Goal: Information Seeking & Learning: Check status

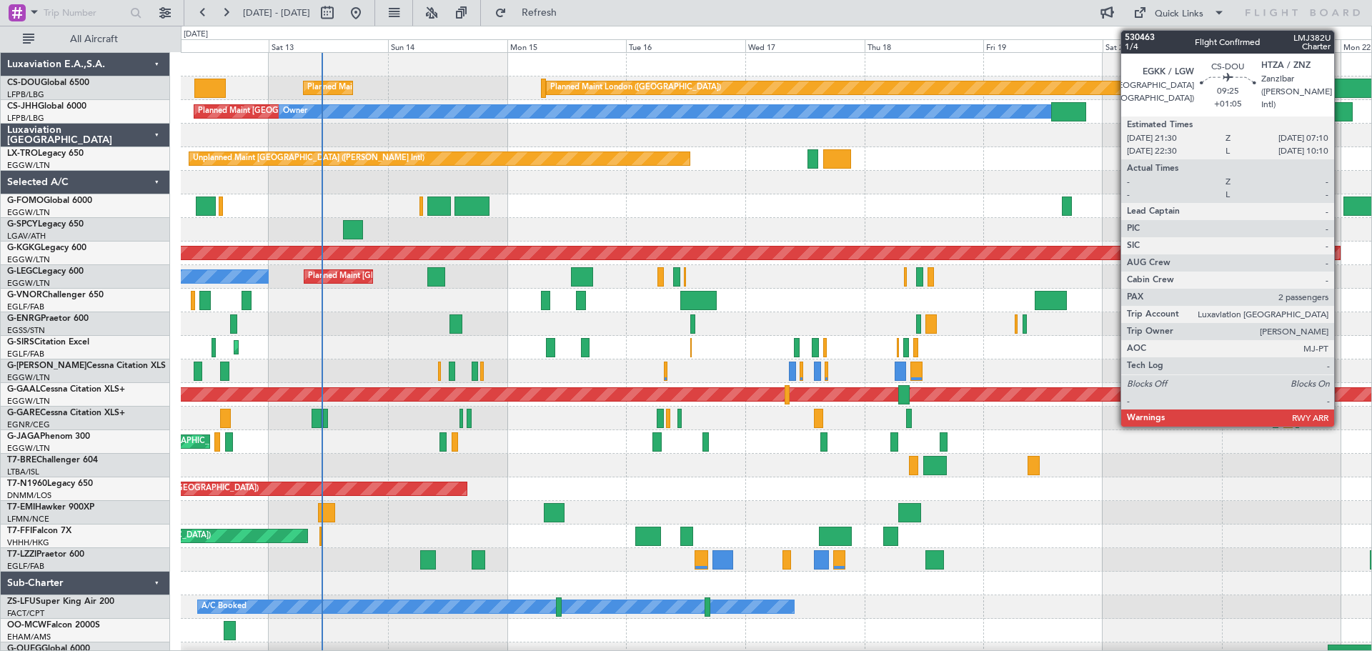
click at [1340, 86] on div at bounding box center [1351, 88] width 49 height 19
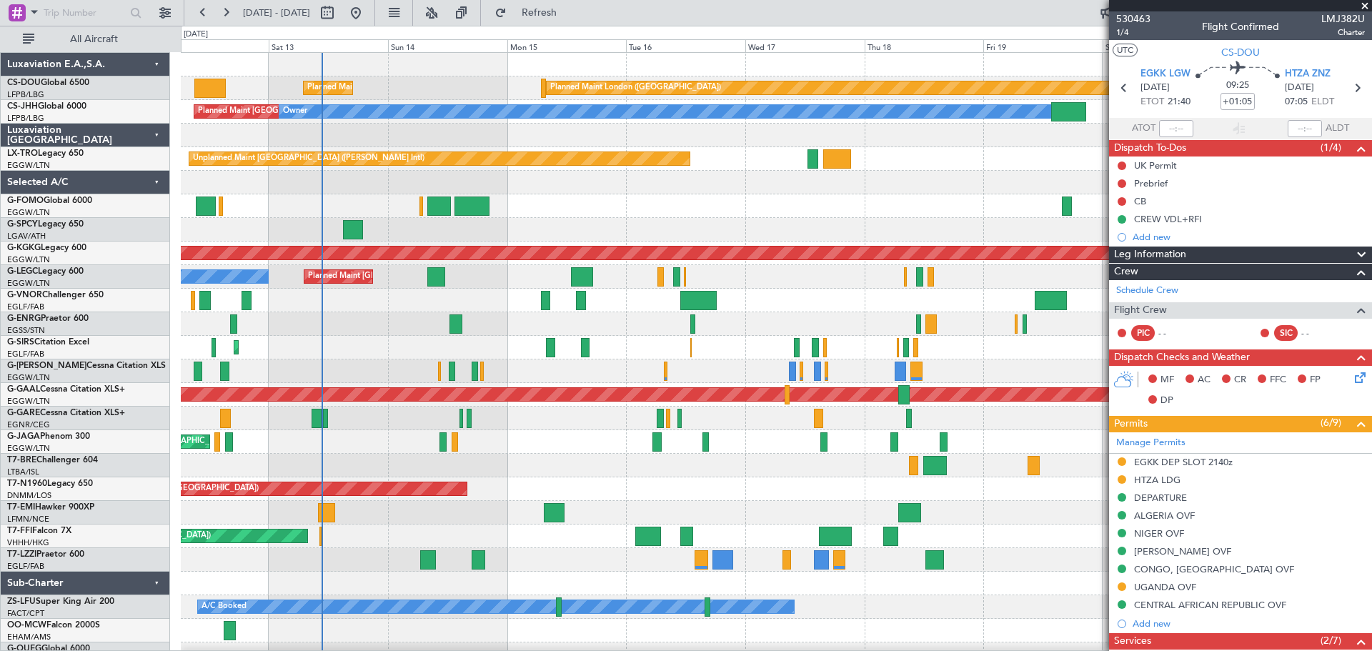
click at [1365, 6] on span at bounding box center [1364, 6] width 14 height 13
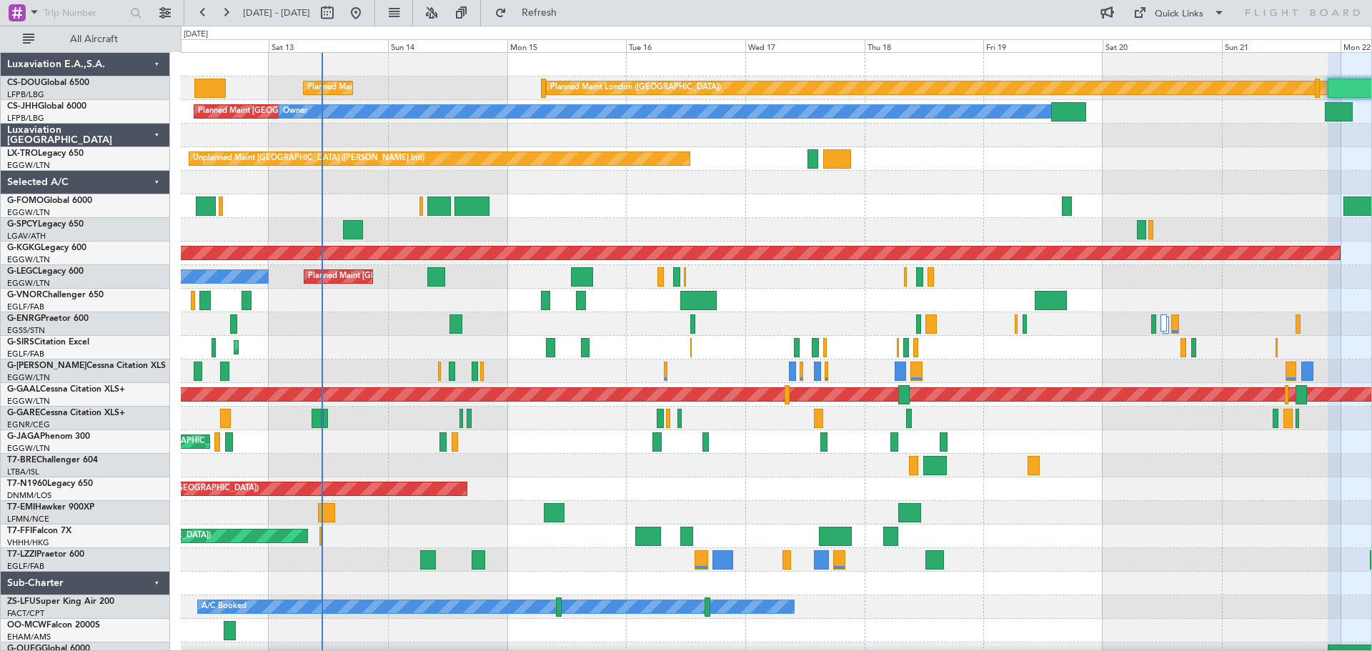
type input "0"
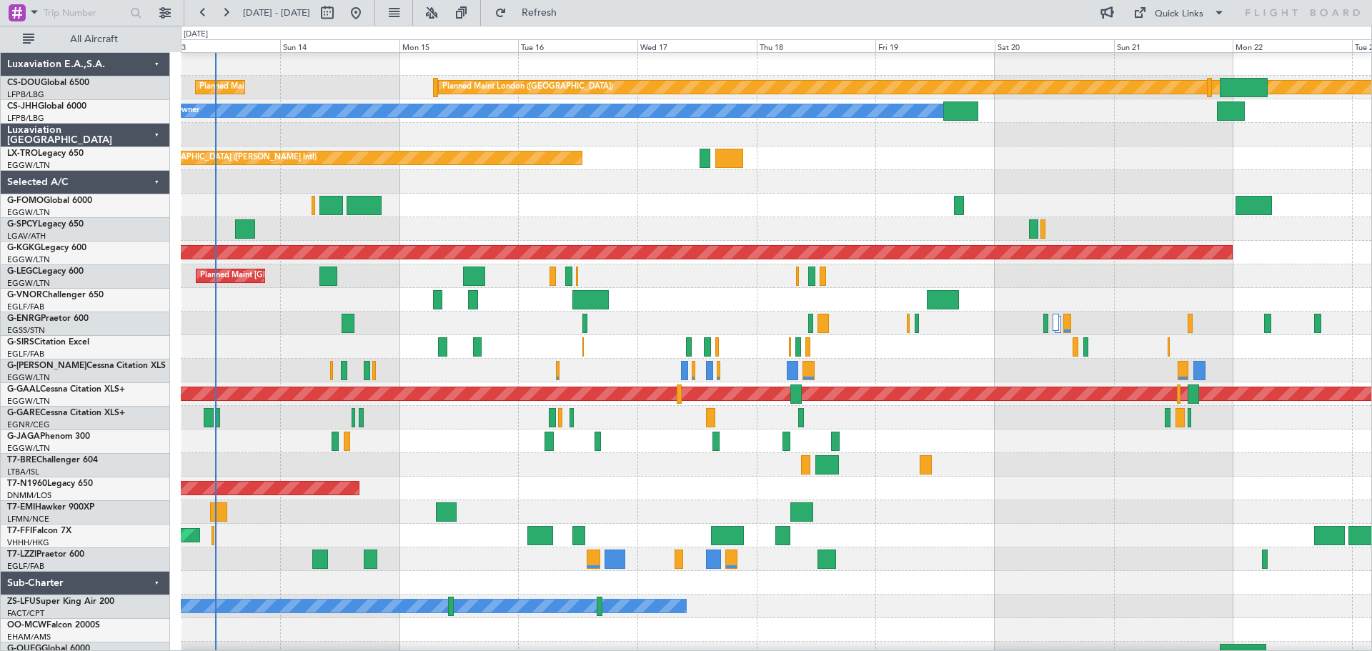
scroll to position [1, 0]
click at [627, 495] on div "AOG Maint London ([GEOGRAPHIC_DATA]) AOG Maint [GEOGRAPHIC_DATA] ([GEOGRAPHIC_D…" at bounding box center [776, 488] width 1190 height 24
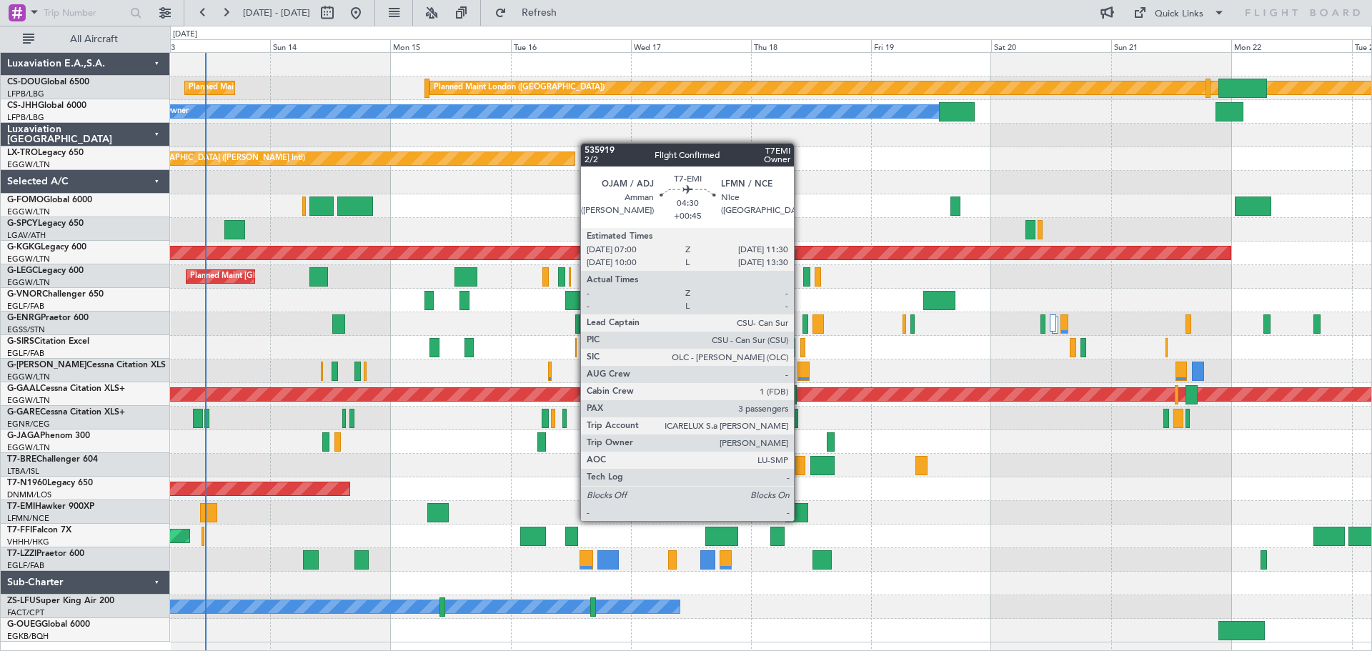
scroll to position [0, 0]
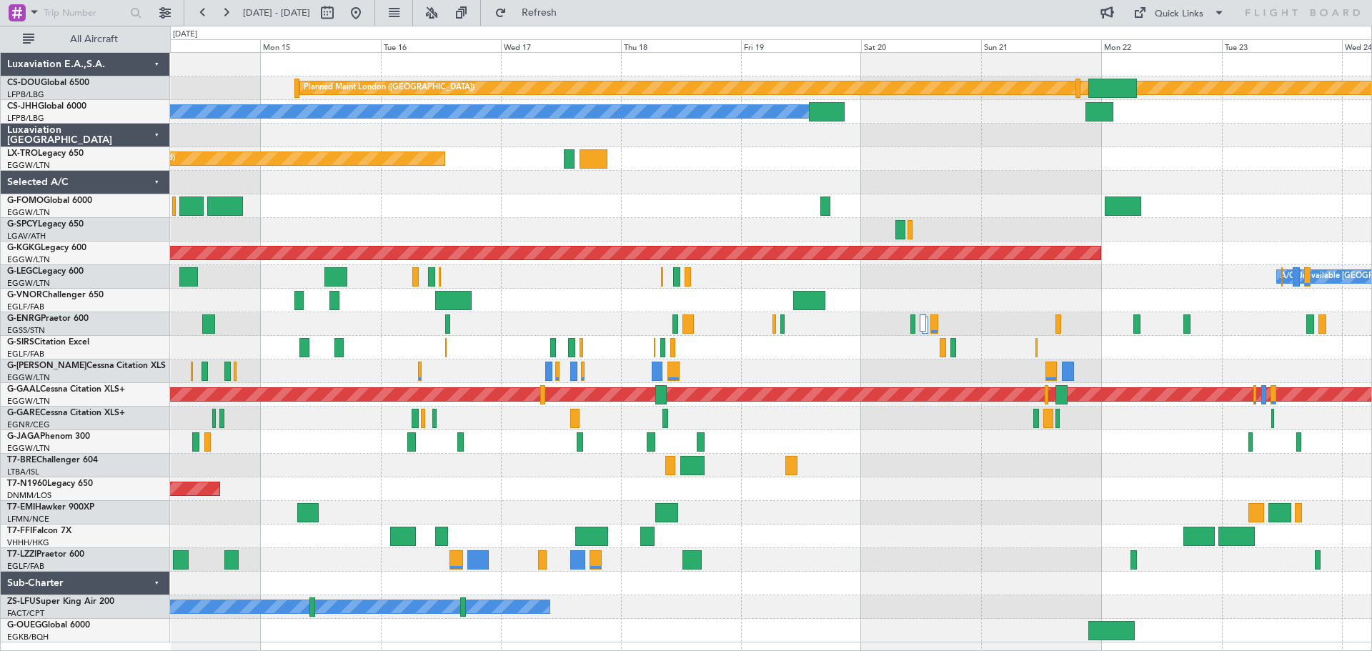
click at [912, 524] on div "Planned Maint Tianjin ([GEOGRAPHIC_DATA])" at bounding box center [770, 536] width 1201 height 24
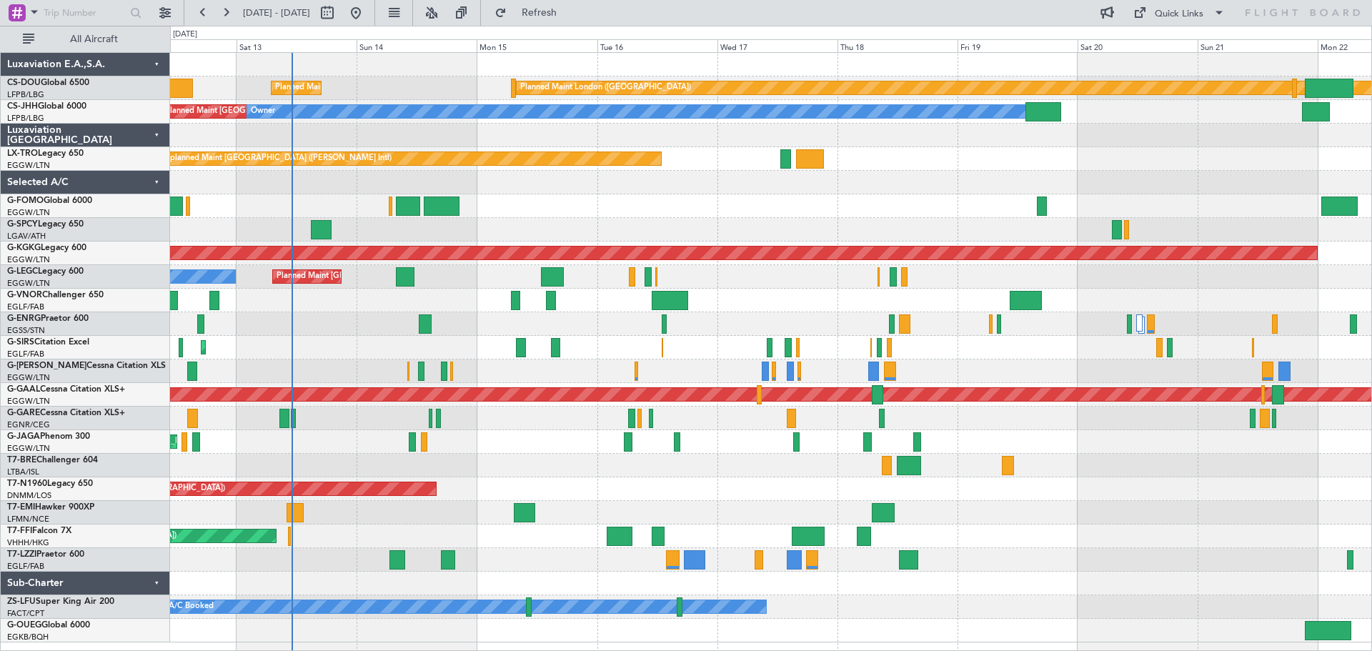
click at [638, 454] on div at bounding box center [770, 466] width 1201 height 24
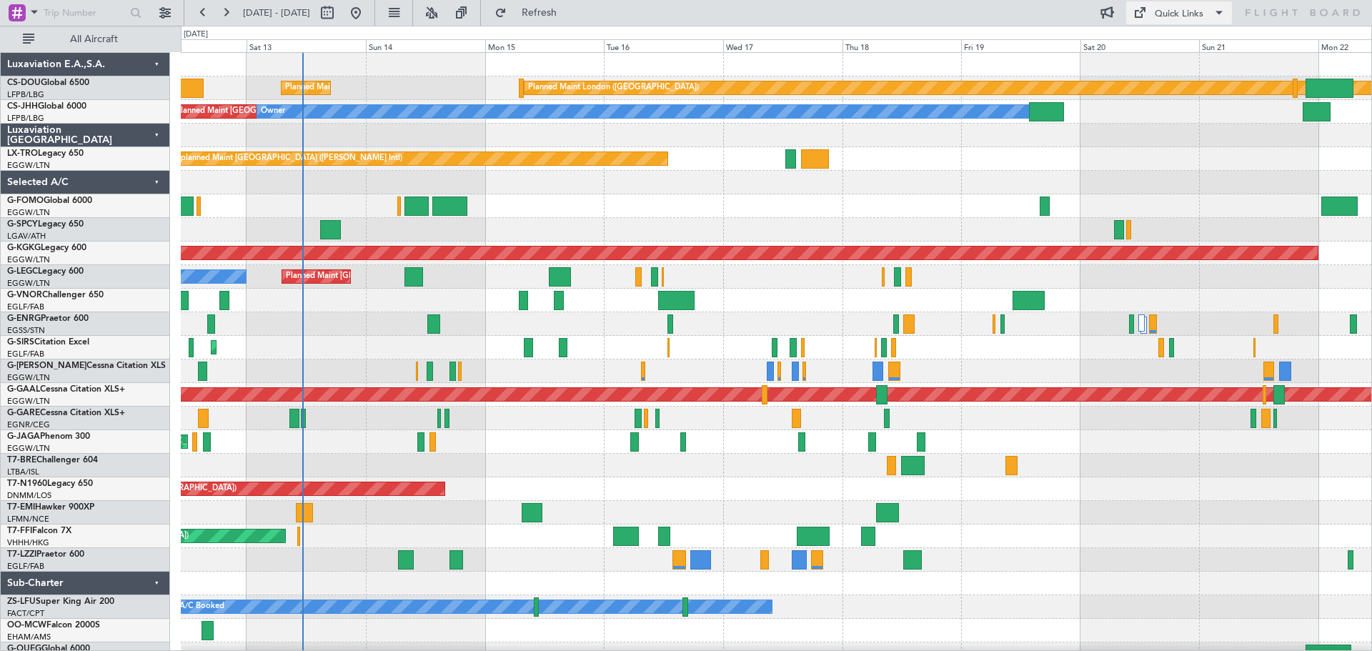
click at [1188, 10] on div "Quick Links" at bounding box center [1178, 14] width 49 height 14
click at [1184, 48] on button "Trip Builder" at bounding box center [1179, 47] width 107 height 34
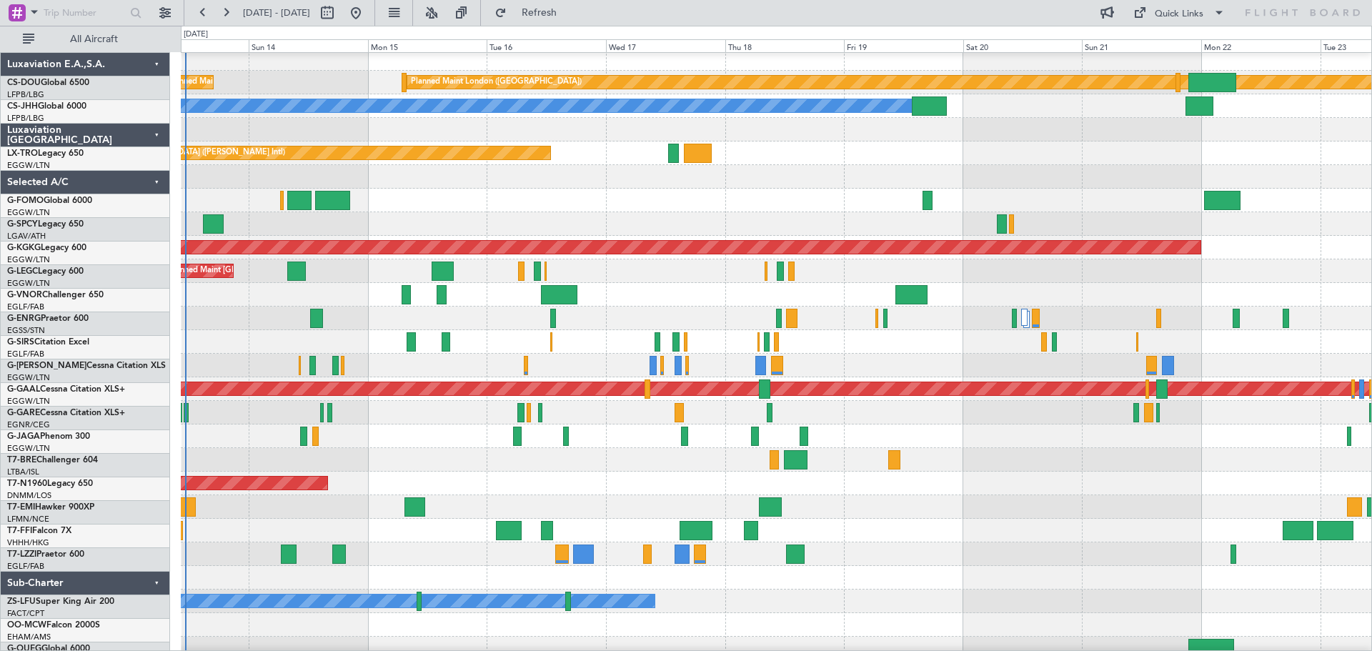
scroll to position [11, 0]
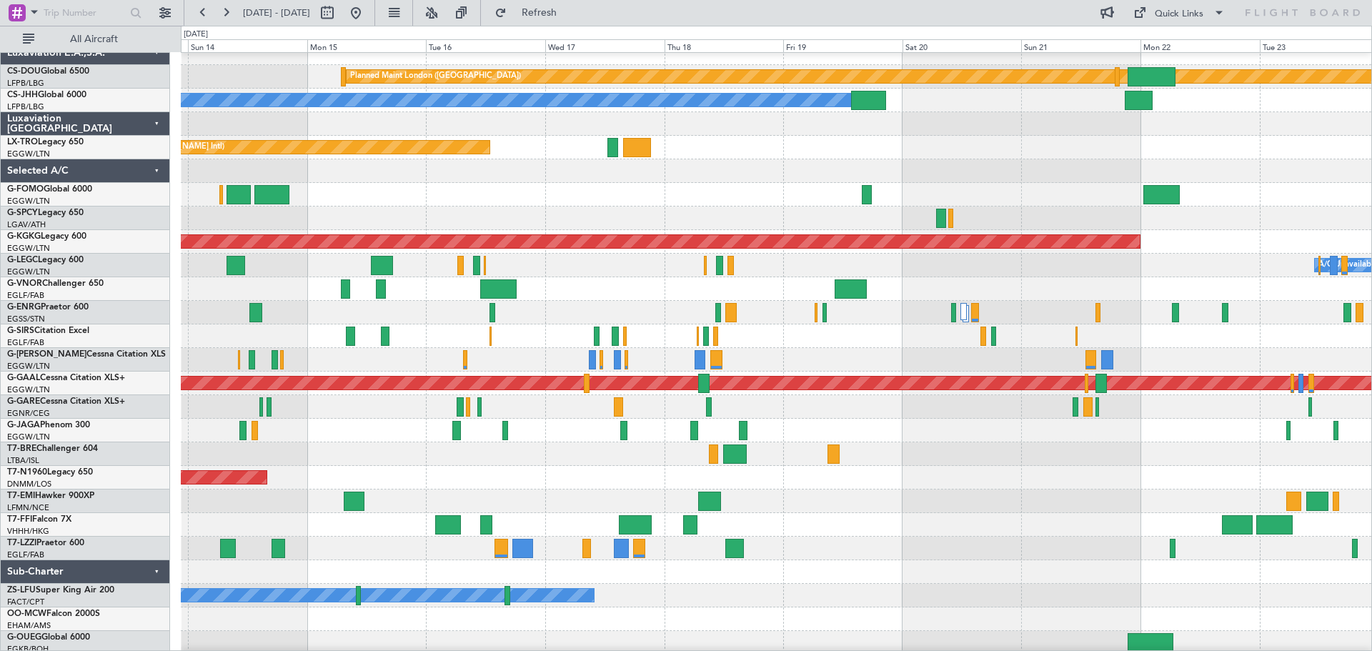
click at [1123, 318] on div at bounding box center [776, 313] width 1190 height 24
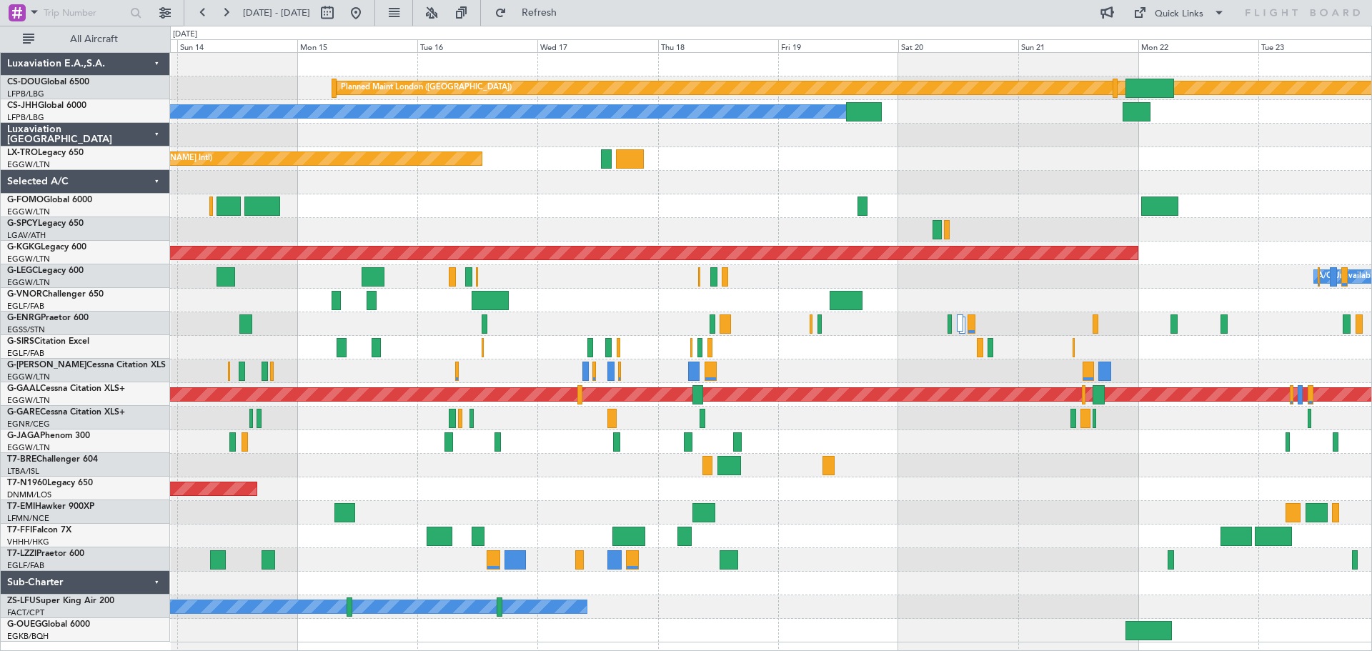
scroll to position [0, 0]
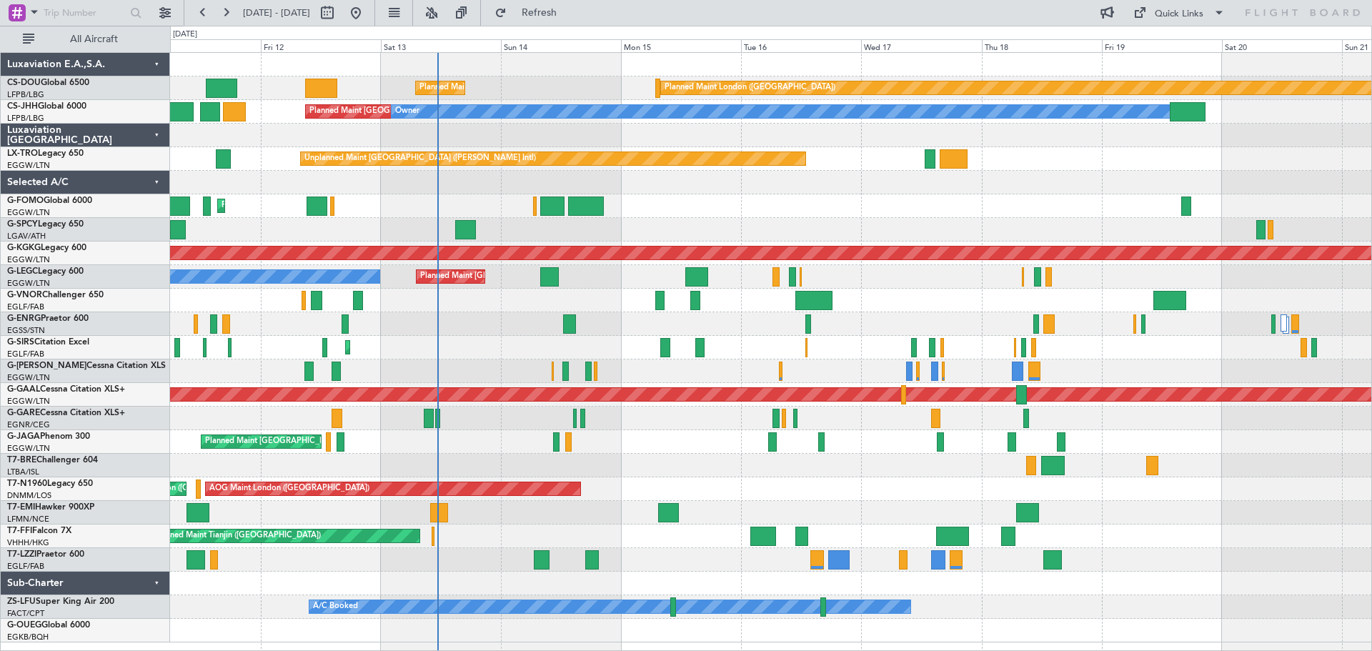
click at [674, 489] on div "AOG Maint London ([GEOGRAPHIC_DATA]) AOG Maint [GEOGRAPHIC_DATA] ([GEOGRAPHIC_D…" at bounding box center [770, 489] width 1201 height 24
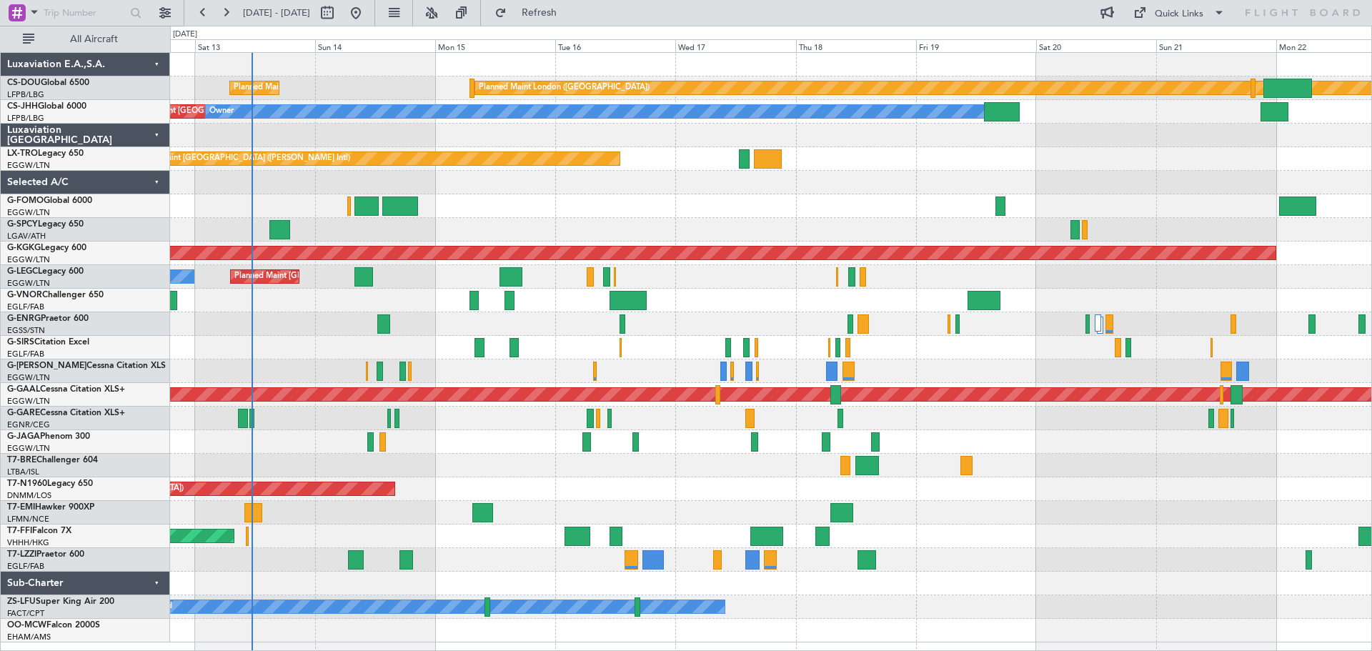
click at [645, 503] on div "Planned Maint London ([GEOGRAPHIC_DATA]) Planned Maint [GEOGRAPHIC_DATA] ([GEOG…" at bounding box center [770, 347] width 1201 height 589
click at [578, 216] on div "Planned Maint [GEOGRAPHIC_DATA] ([GEOGRAPHIC_DATA])" at bounding box center [770, 206] width 1201 height 24
